Goal: Connect with others: Connect with others

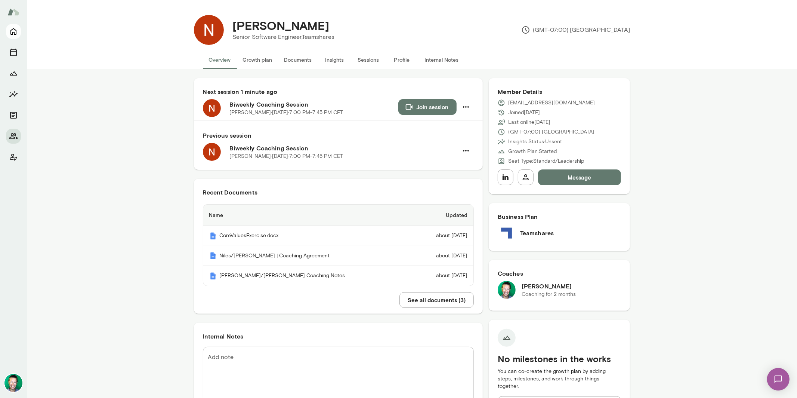
click at [19, 31] on button "Home" at bounding box center [13, 31] width 15 height 15
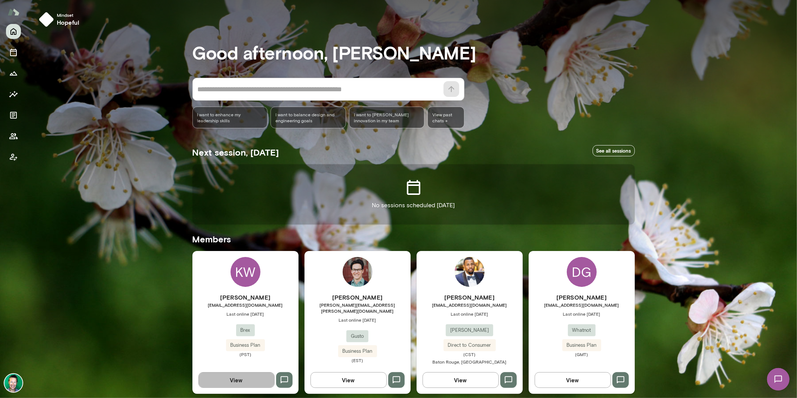
click at [244, 380] on button "View" at bounding box center [236, 380] width 76 height 16
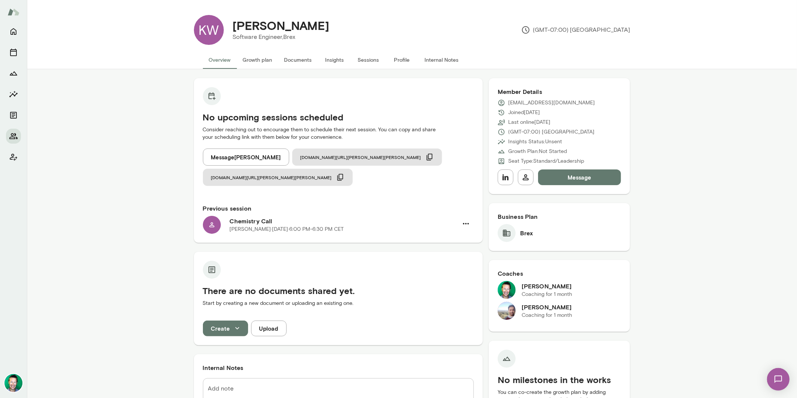
click at [599, 179] on button "Message" at bounding box center [579, 177] width 83 height 16
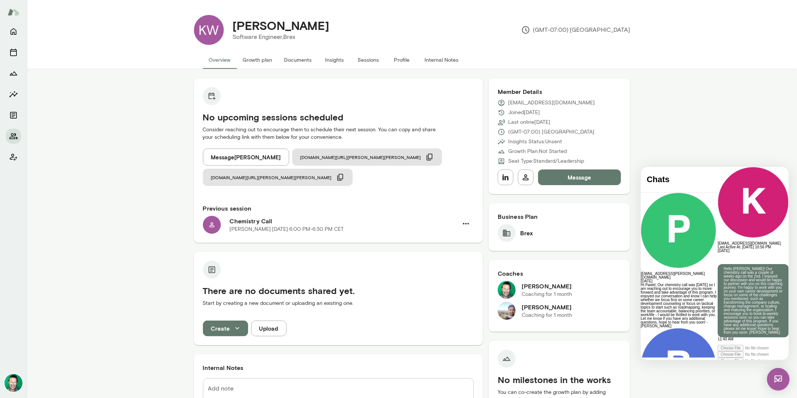
scroll to position [10, 0]
click at [20, 30] on button "Home" at bounding box center [13, 31] width 15 height 15
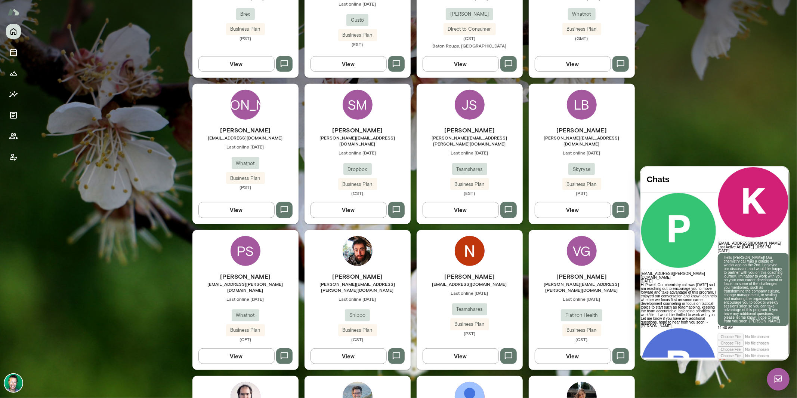
scroll to position [309, 0]
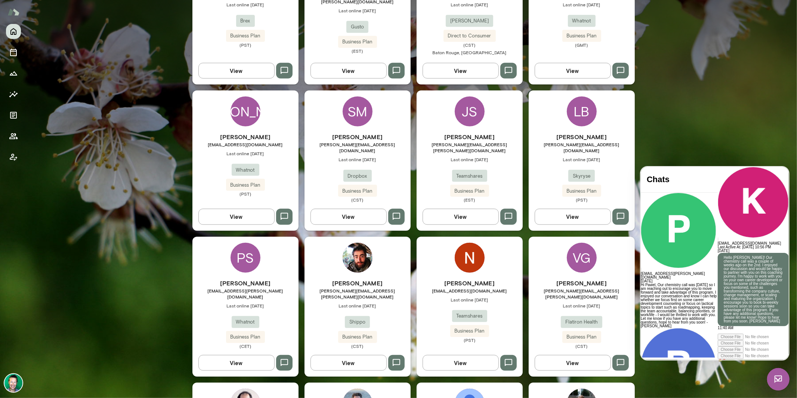
click at [245, 209] on button "View" at bounding box center [236, 217] width 76 height 16
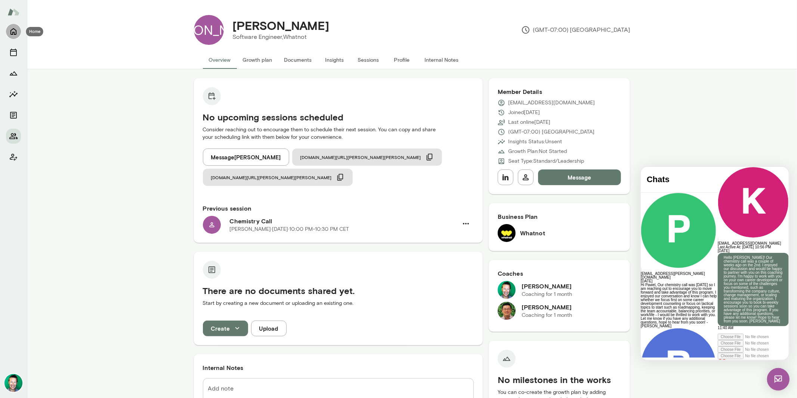
click at [13, 34] on icon "Home" at bounding box center [13, 31] width 9 height 9
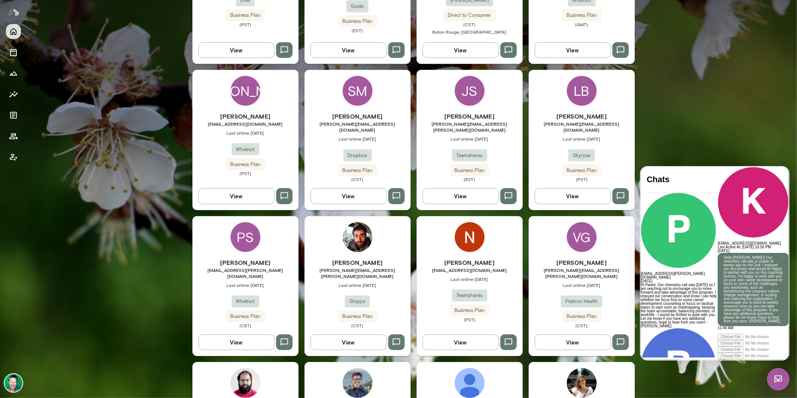
scroll to position [346, 0]
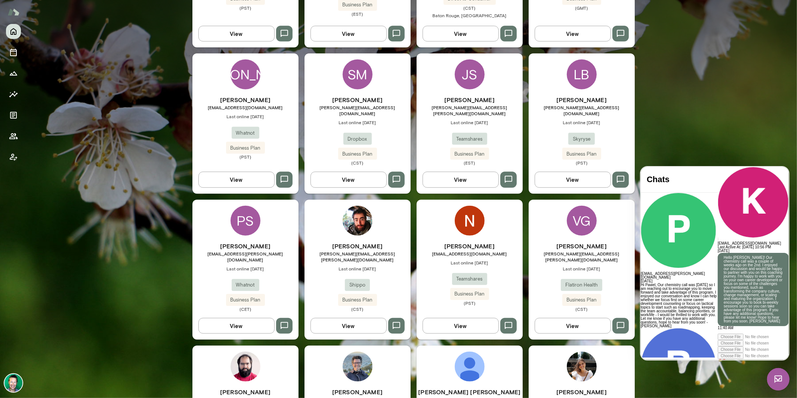
click at [244, 318] on button "View" at bounding box center [236, 326] width 76 height 16
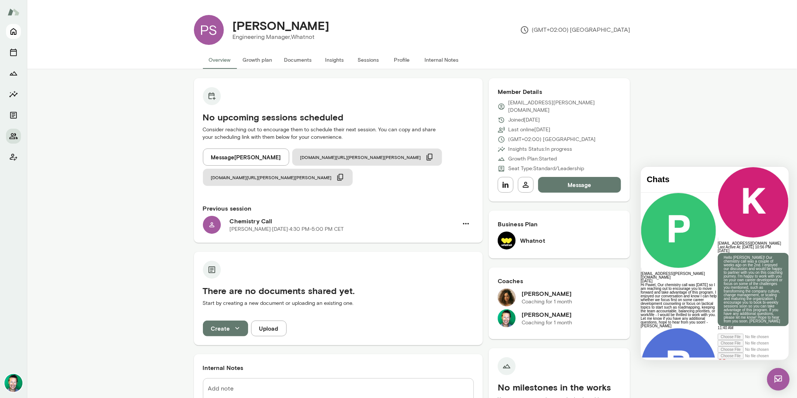
click at [19, 34] on button "Home" at bounding box center [13, 31] width 15 height 15
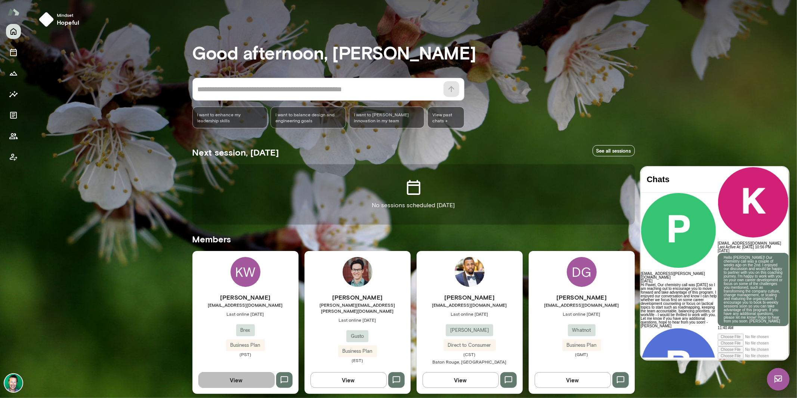
click at [227, 384] on button "View" at bounding box center [236, 380] width 76 height 16
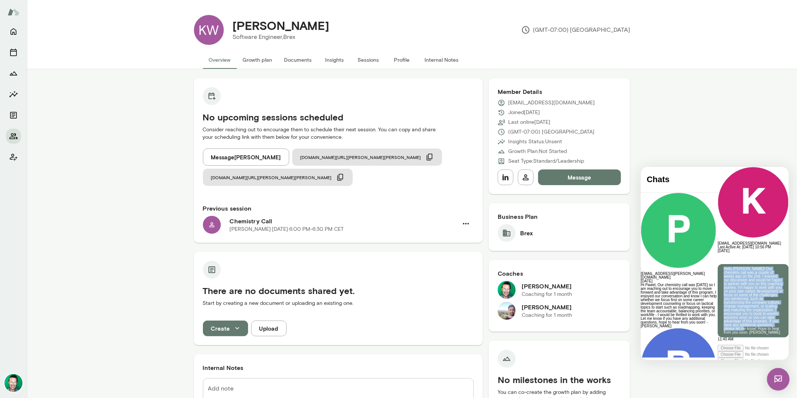
scroll to position [68, 0]
drag, startPoint x: 704, startPoint y: 212, endPoint x: 734, endPoint y: 294, distance: 87.1
click at [734, 294] on div "Hello [PERSON_NAME]! Our chemistry call was a couple of weeks ago on the 2nd. I…" at bounding box center [753, 300] width 71 height 73
copy p "Hello [PERSON_NAME]! Our chemistry call was a couple of weeks ago on the 2nd. I…"
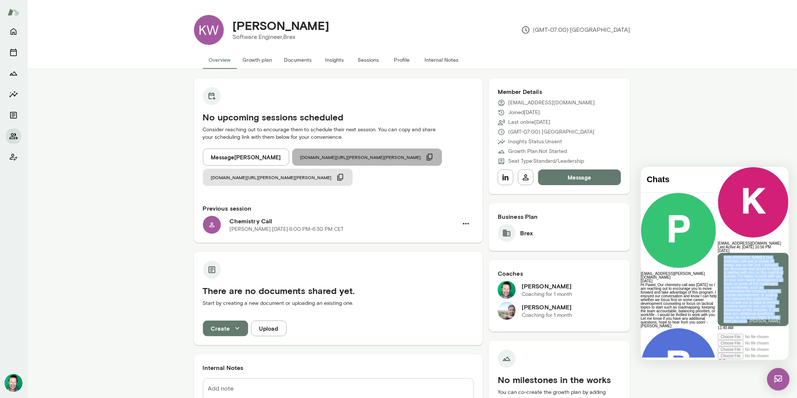
click at [426, 157] on icon "button" at bounding box center [430, 157] width 8 height 8
click at [319, 158] on span "[DOMAIN_NAME][URL][PERSON_NAME][PERSON_NAME]" at bounding box center [361, 157] width 121 height 6
click at [426, 155] on icon "button" at bounding box center [430, 157] width 8 height 8
click at [337, 160] on button "[DOMAIN_NAME][URL][PERSON_NAME][PERSON_NAME]" at bounding box center [367, 156] width 150 height 17
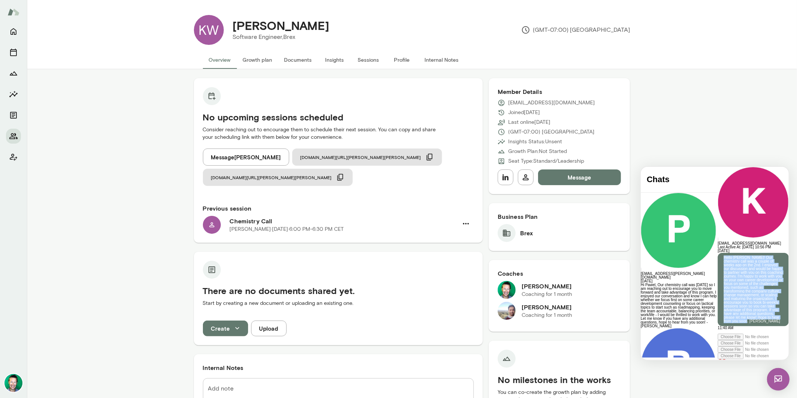
scroll to position [68, 0]
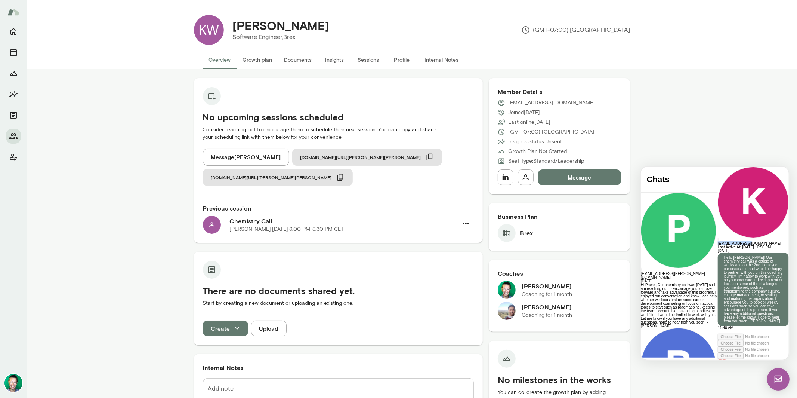
drag, startPoint x: 754, startPoint y: 179, endPoint x: 678, endPoint y: 173, distance: 76.2
click at [718, 173] on div "[EMAIL_ADDRESS][DOMAIN_NAME] Last Active At: [DATE] 10:56 PM" at bounding box center [753, 207] width 71 height 82
copy h6 "[EMAIL_ADDRESS][DOMAIN_NAME]"
click at [781, 377] on img at bounding box center [778, 378] width 22 height 22
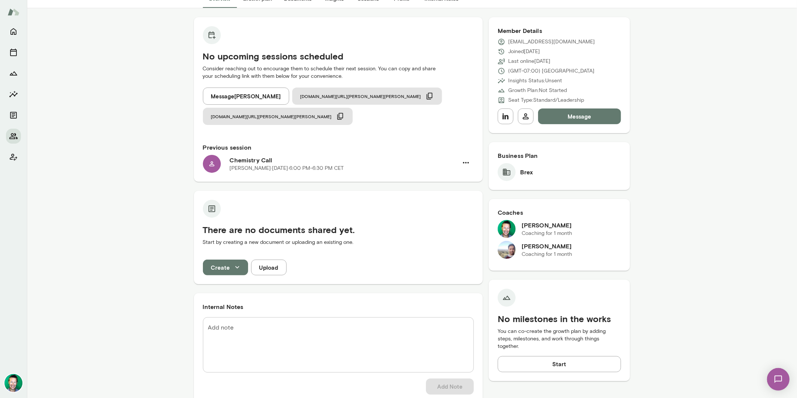
scroll to position [0, 0]
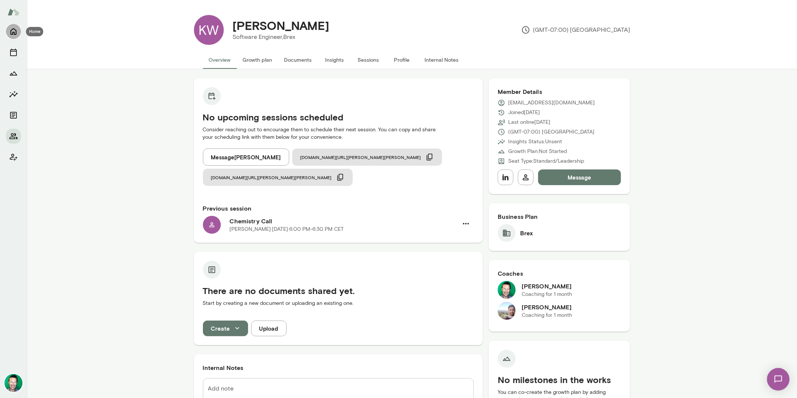
click at [13, 29] on icon "Home" at bounding box center [13, 31] width 9 height 9
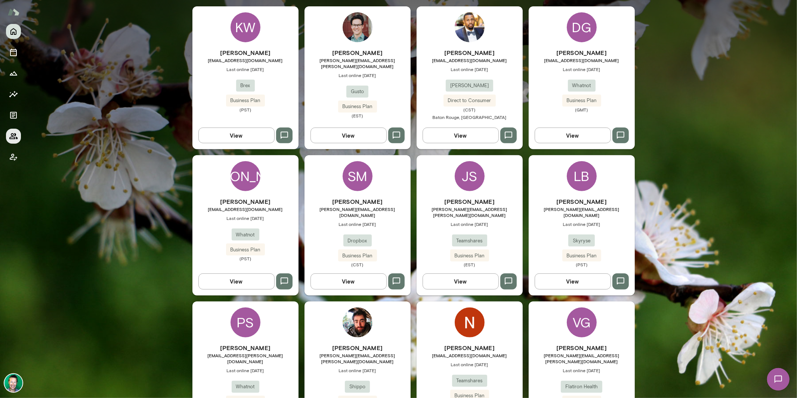
scroll to position [249, 0]
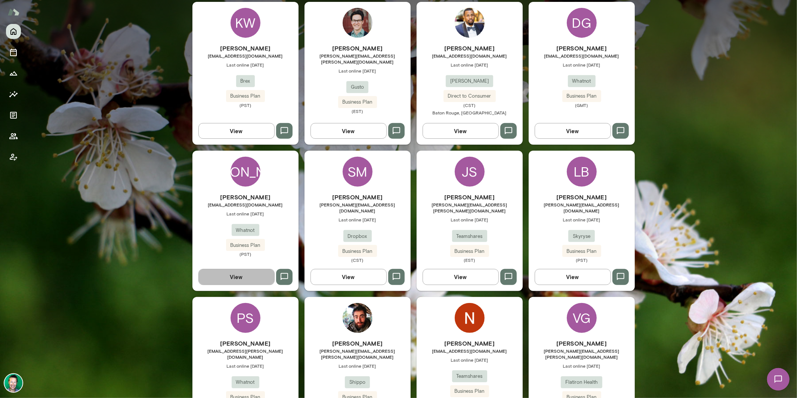
click at [234, 271] on button "View" at bounding box center [236, 277] width 76 height 16
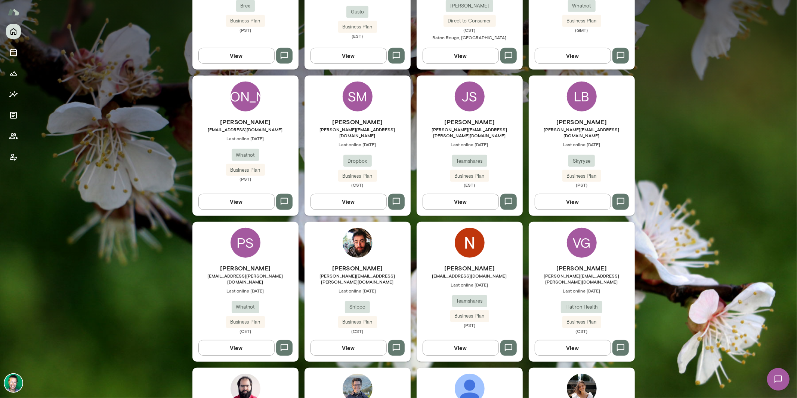
scroll to position [326, 0]
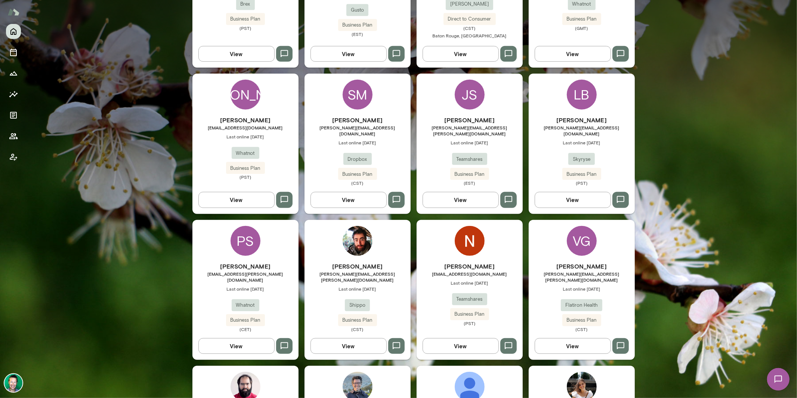
click at [250, 338] on button "View" at bounding box center [236, 346] width 76 height 16
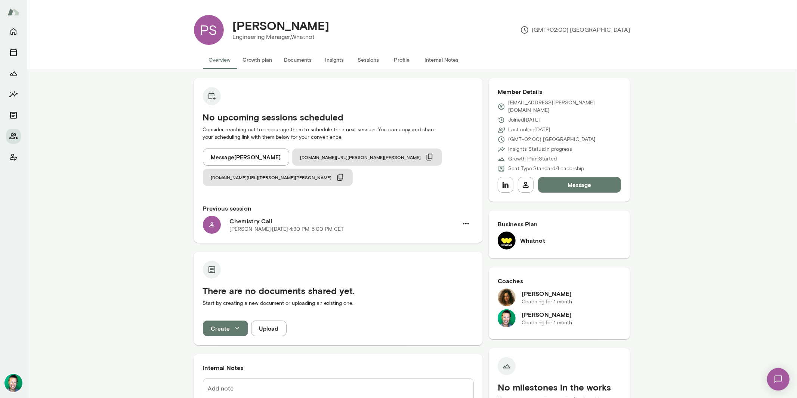
click at [565, 177] on button "Message" at bounding box center [579, 185] width 83 height 16
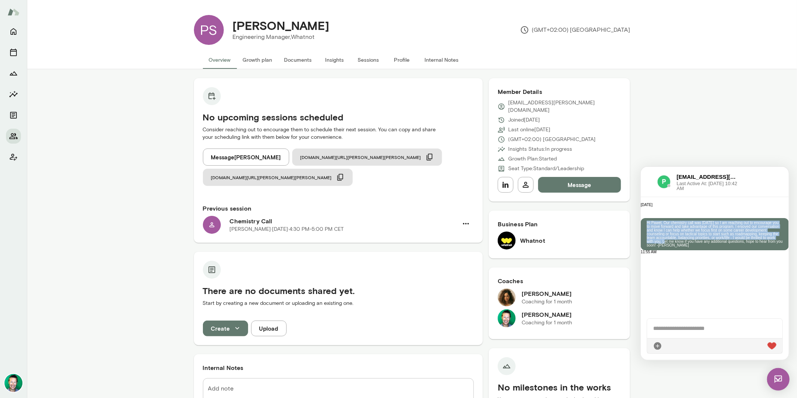
scroll to position [46, 0]
drag, startPoint x: 705, startPoint y: 213, endPoint x: 748, endPoint y: 298, distance: 95.9
click at [748, 247] on p "Hi Pawel, Our chemistry call was [DATE] so I am reaching out to encourage you t…" at bounding box center [715, 234] width 136 height 26
copy p "Hi [PERSON_NAME], Our chemistry call was [DATE] so I am reaching out to encoura…"
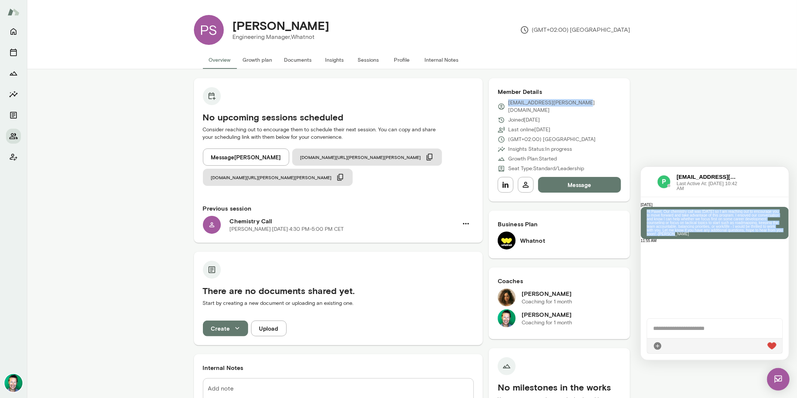
drag, startPoint x: 585, startPoint y: 104, endPoint x: 498, endPoint y: 103, distance: 86.3
click at [498, 103] on div "[EMAIL_ADDRESS][PERSON_NAME][DOMAIN_NAME]" at bounding box center [560, 106] width 124 height 15
copy p "[EMAIL_ADDRESS][PERSON_NAME][DOMAIN_NAME]"
click at [16, 31] on icon "Home" at bounding box center [13, 31] width 6 height 7
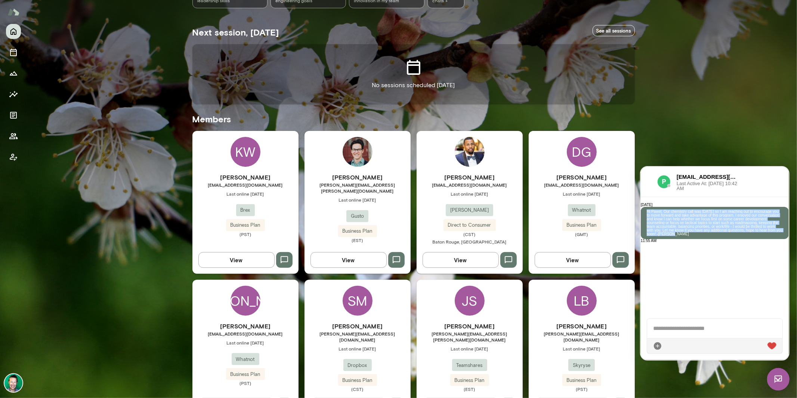
scroll to position [160, 0]
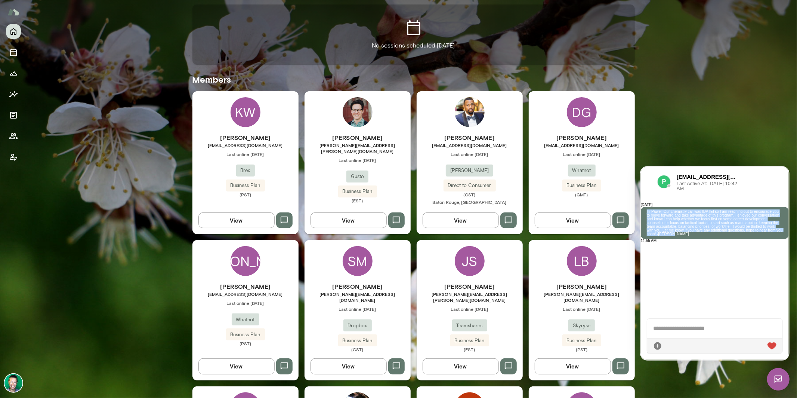
click at [777, 379] on img at bounding box center [778, 378] width 22 height 22
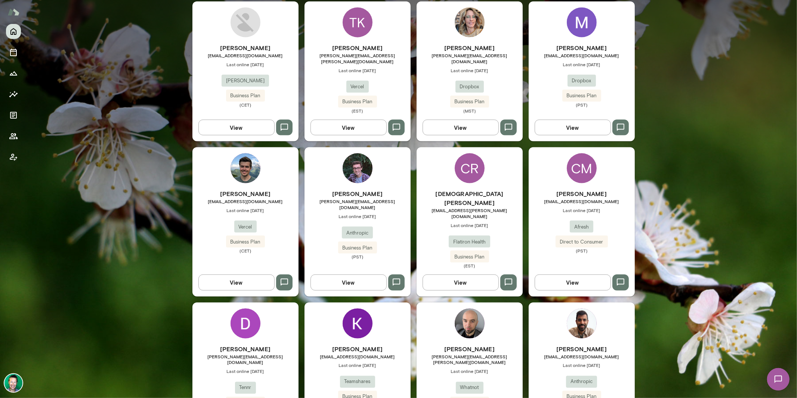
scroll to position [845, 0]
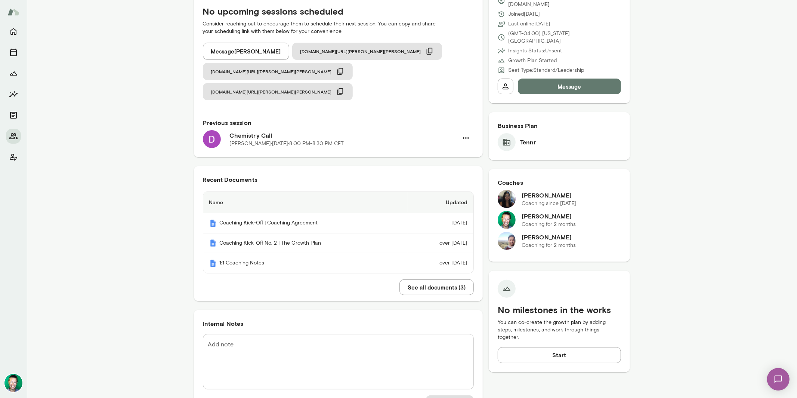
scroll to position [10, 0]
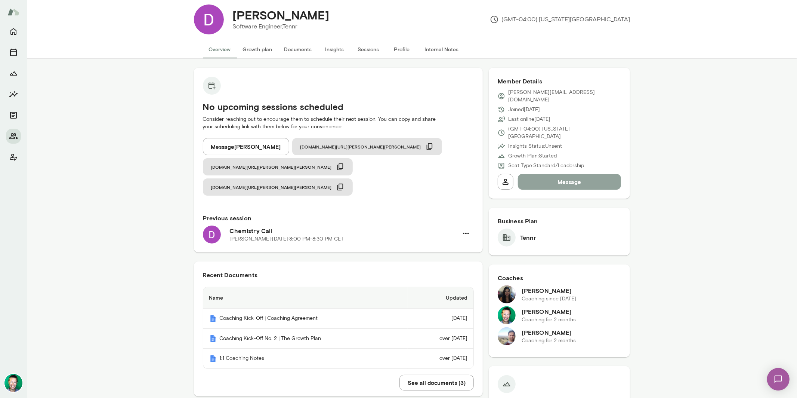
click at [551, 174] on button "Message" at bounding box center [570, 182] width 104 height 16
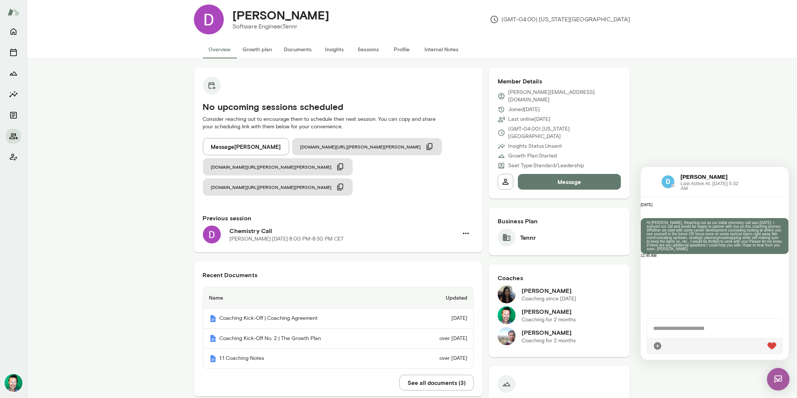
scroll to position [0, 0]
drag, startPoint x: 706, startPoint y: 222, endPoint x: 735, endPoint y: 246, distance: 38.0
click at [736, 246] on p "Hi [PERSON_NAME], Reaching out as our initial chemistry call was [DATE]. I enjo…" at bounding box center [715, 236] width 136 height 30
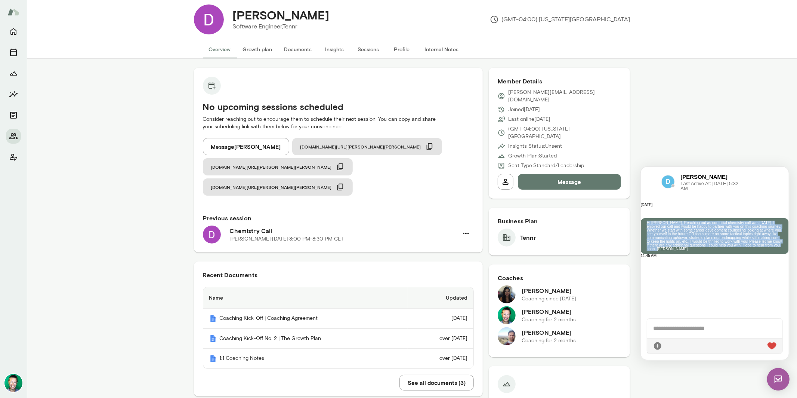
scroll to position [68, 0]
drag, startPoint x: 703, startPoint y: 221, endPoint x: 727, endPoint y: 293, distance: 75.5
click at [727, 253] on div "Hi [PERSON_NAME], Reaching out as our initial chemistry call was [DATE]. I enjo…" at bounding box center [715, 236] width 148 height 36
copy p "Hi [PERSON_NAME], Reaching out as our initial chemistry call was [DATE]. I enjo…"
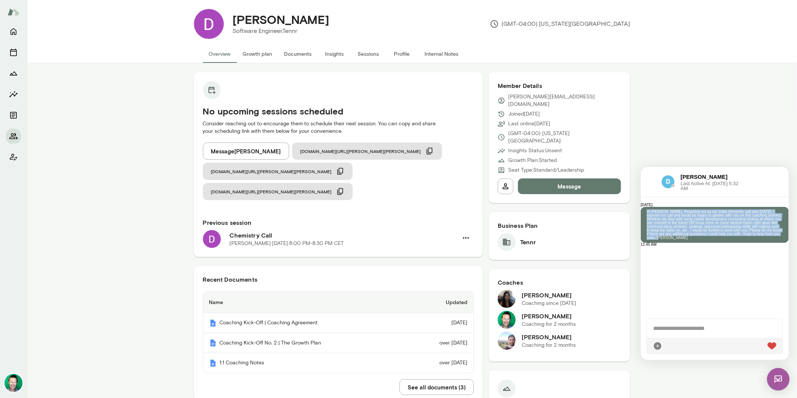
scroll to position [0, 0]
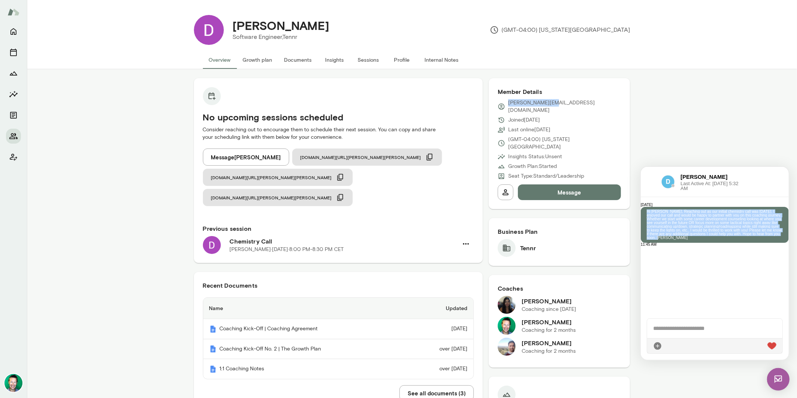
drag, startPoint x: 554, startPoint y: 101, endPoint x: 500, endPoint y: 102, distance: 53.5
click at [500, 102] on div "[PERSON_NAME][EMAIL_ADDRESS][DOMAIN_NAME]" at bounding box center [560, 106] width 124 height 15
copy p "[PERSON_NAME][EMAIL_ADDRESS][DOMAIN_NAME]"
click at [779, 378] on img at bounding box center [778, 378] width 22 height 22
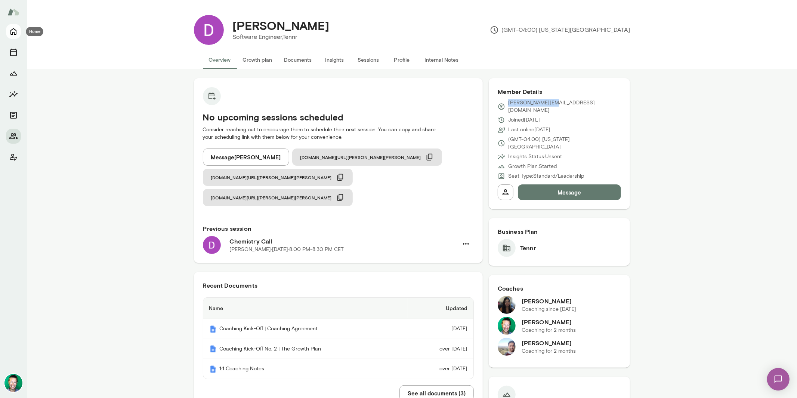
click at [14, 34] on icon "Home" at bounding box center [13, 31] width 6 height 7
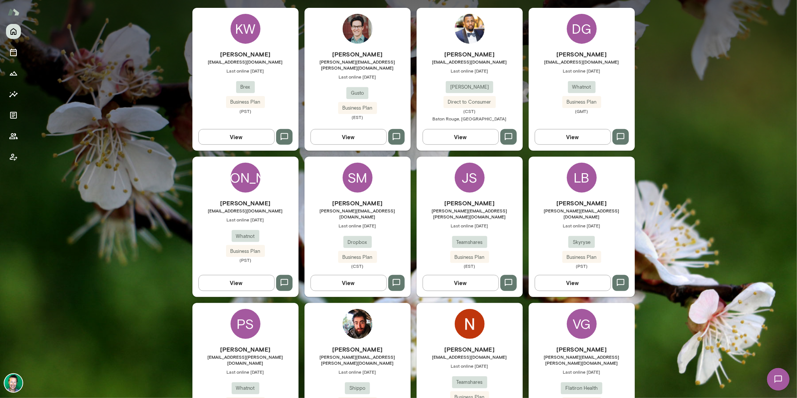
scroll to position [252, 0]
